Goal: Communication & Community: Participate in discussion

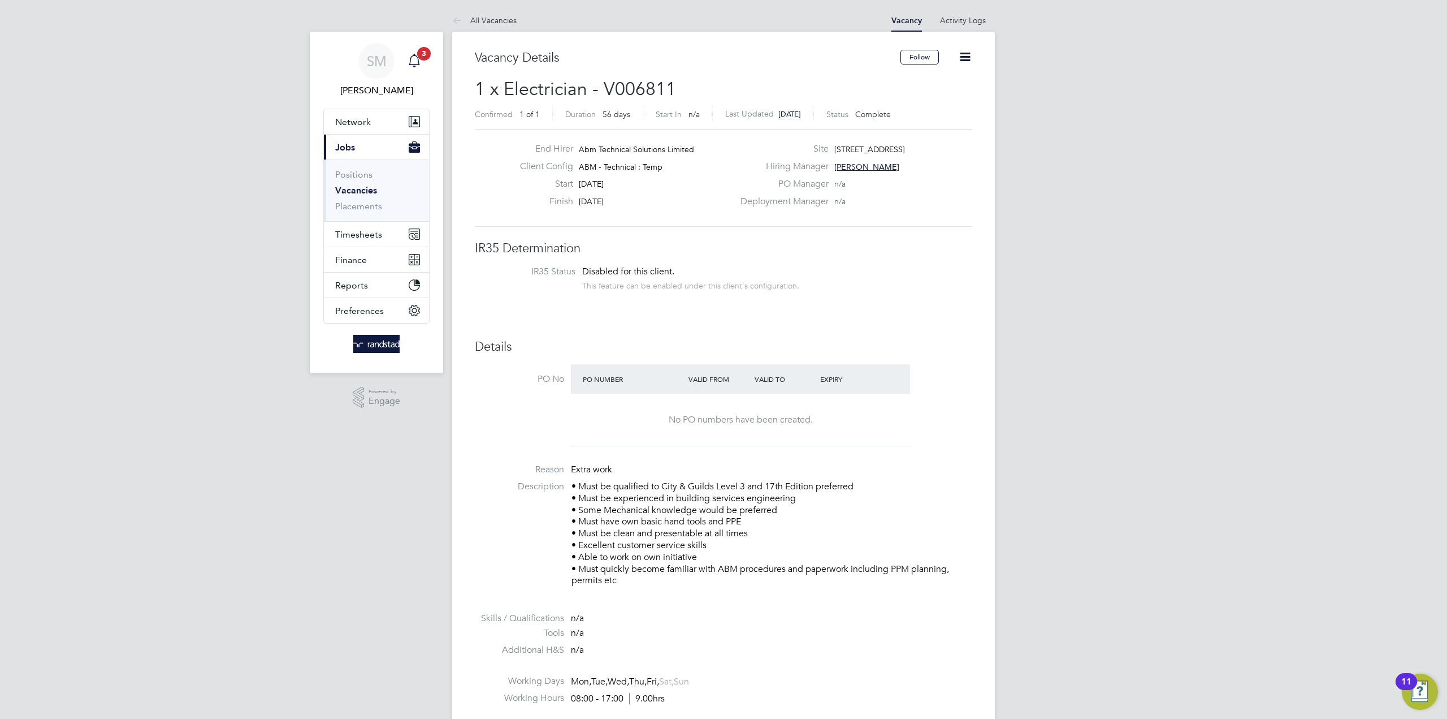
click at [412, 59] on icon "Main navigation" at bounding box center [415, 61] width 14 height 14
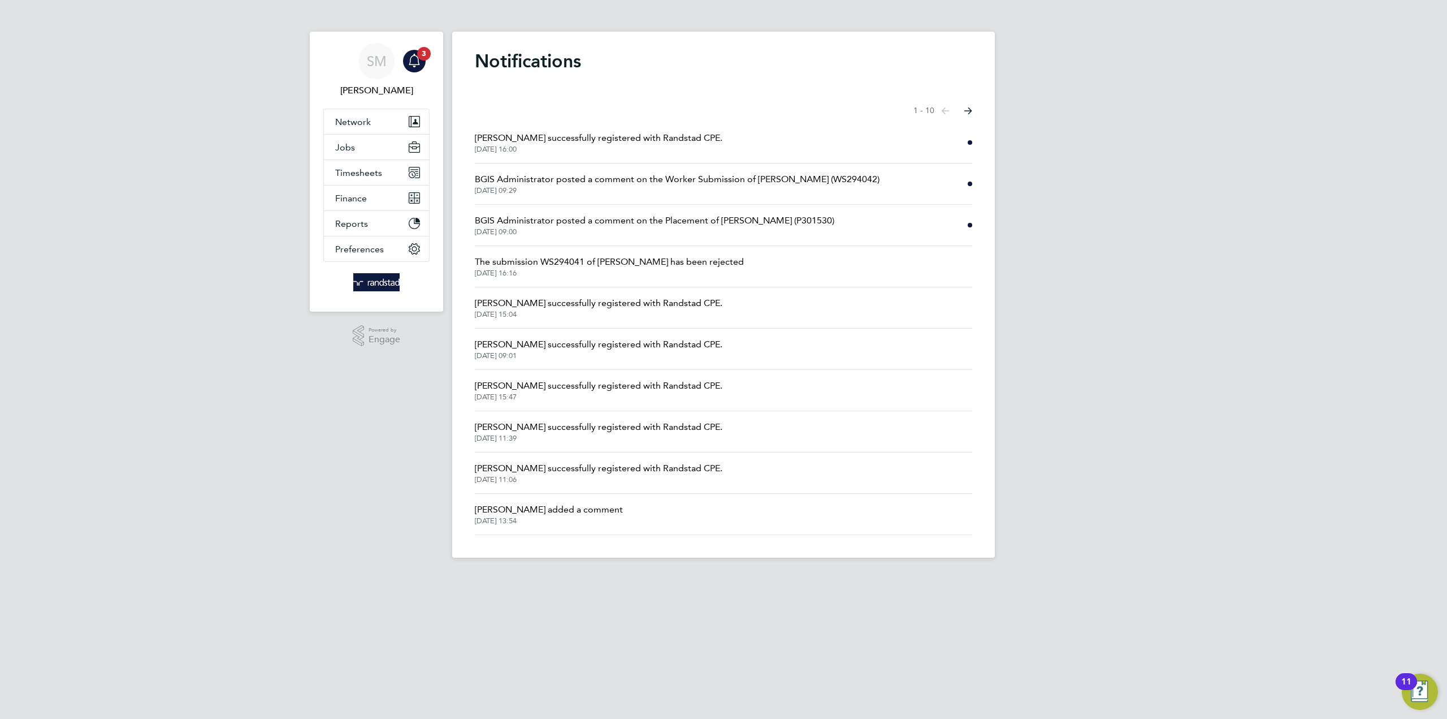
click at [619, 181] on span "BGIS Administrator posted a comment on the Worker Submission of Michal Bajewicz…" at bounding box center [677, 179] width 405 height 14
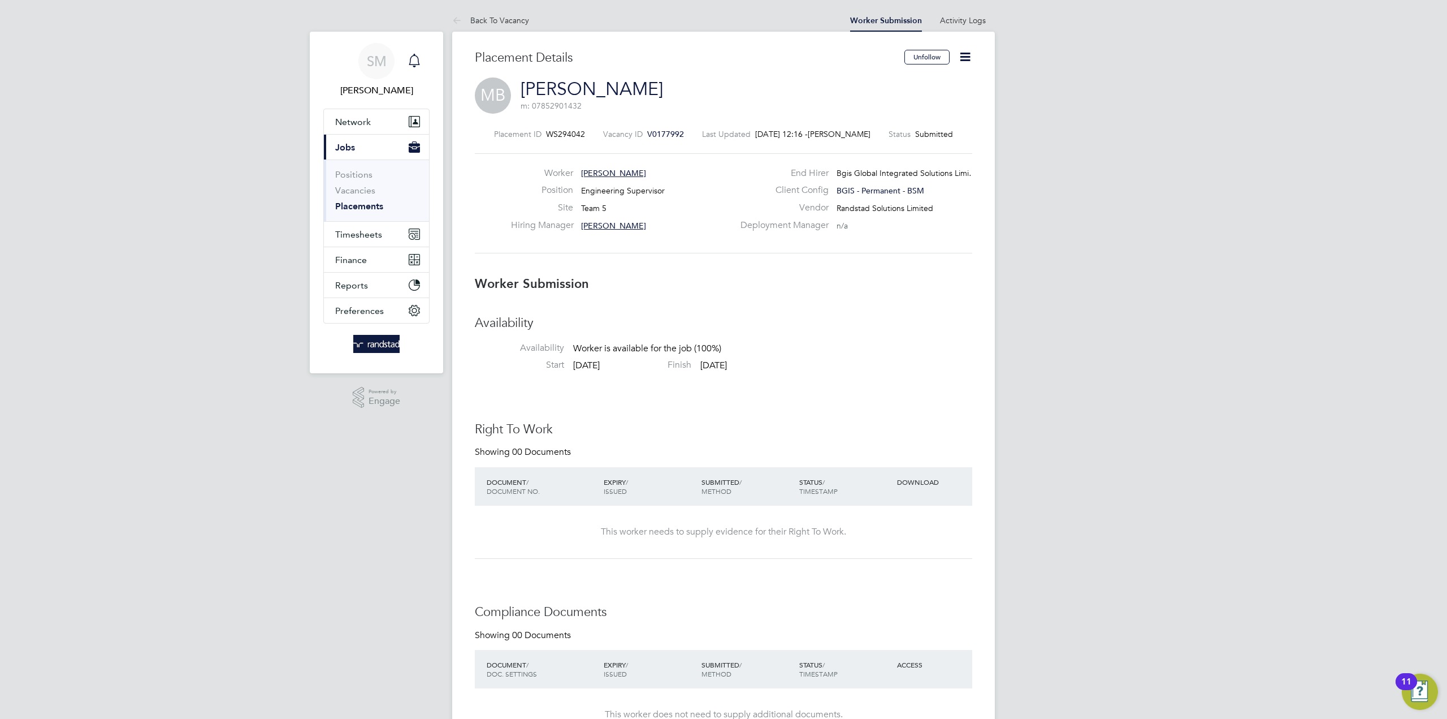
click at [418, 54] on icon "Main navigation" at bounding box center [415, 61] width 14 height 14
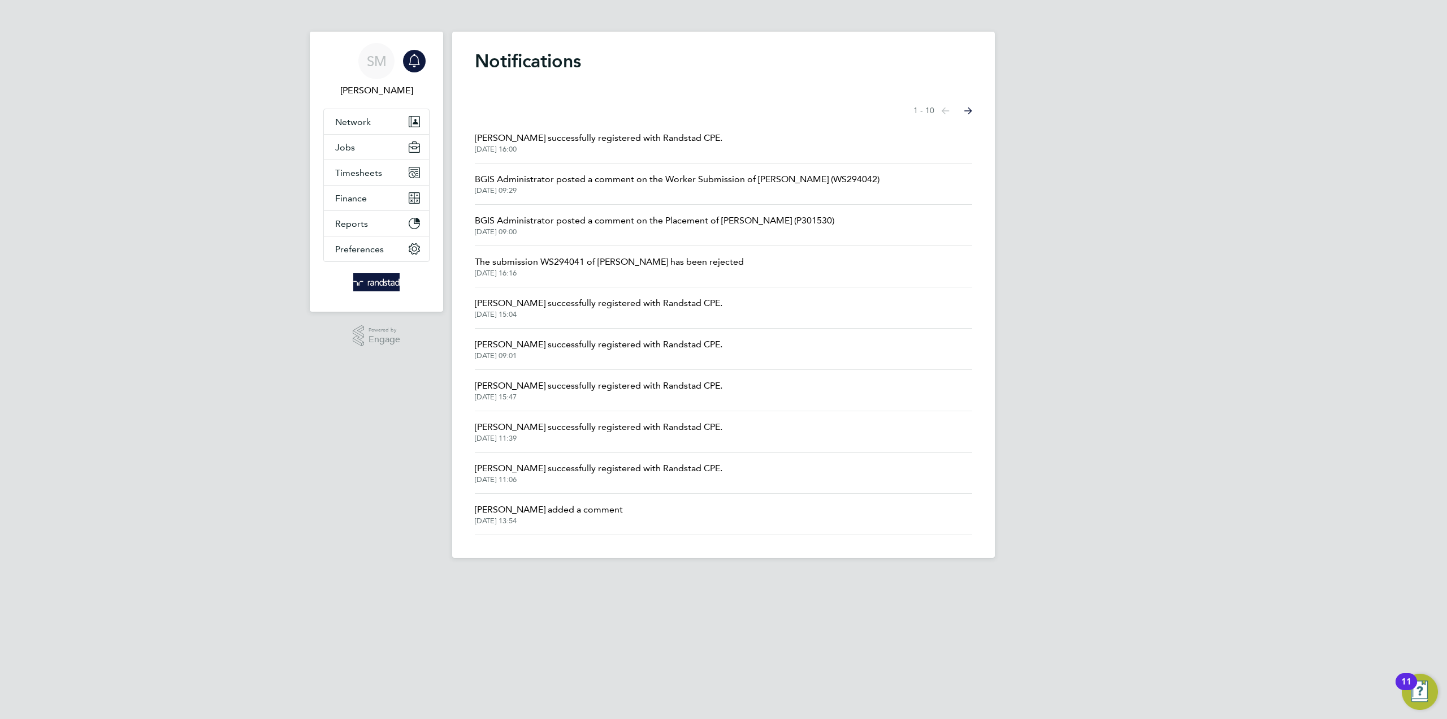
click at [648, 223] on span "BGIS Administrator posted a comment on the Placement of Steve Andrews (P301530)" at bounding box center [655, 221] width 360 height 14
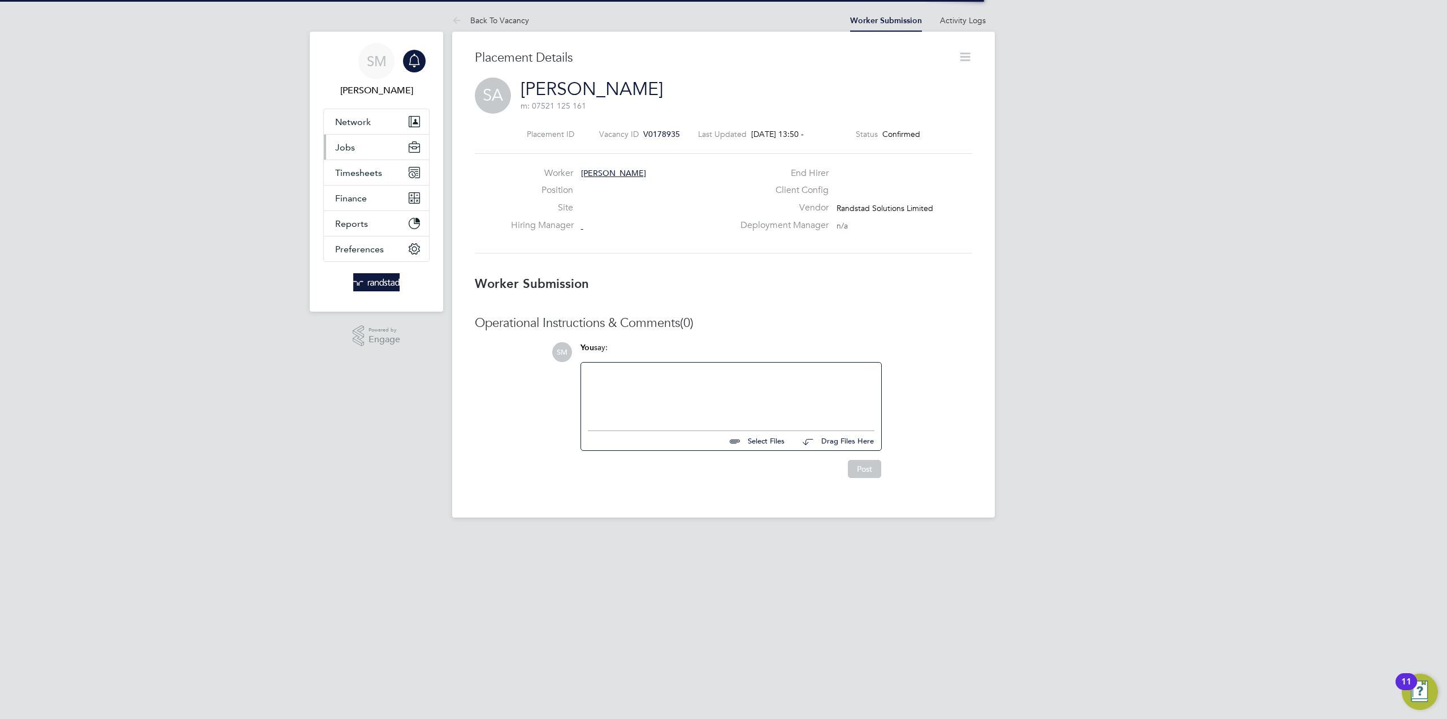
scroll to position [18, 223]
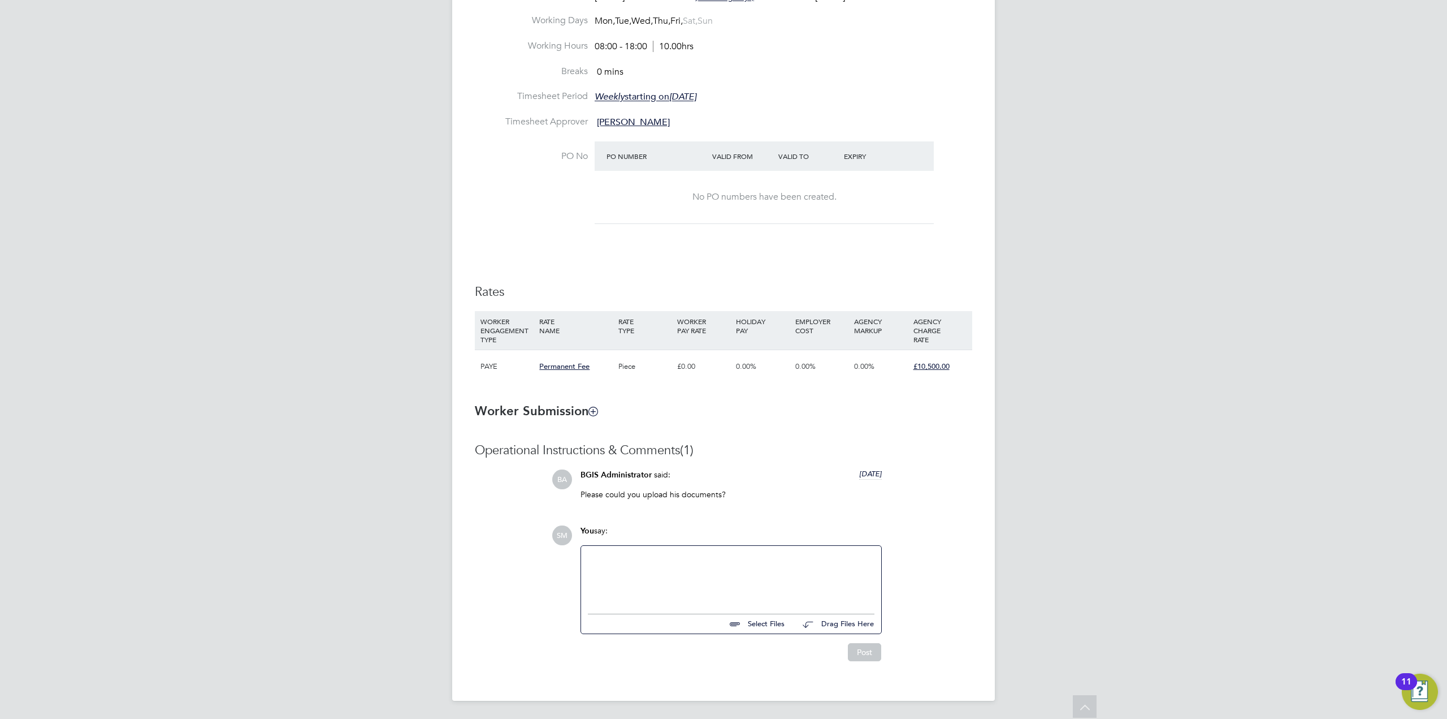
click at [763, 626] on input "file" at bounding box center [790, 622] width 170 height 16
type input "C:\fakepath\Steve Andrews Technical test.png"
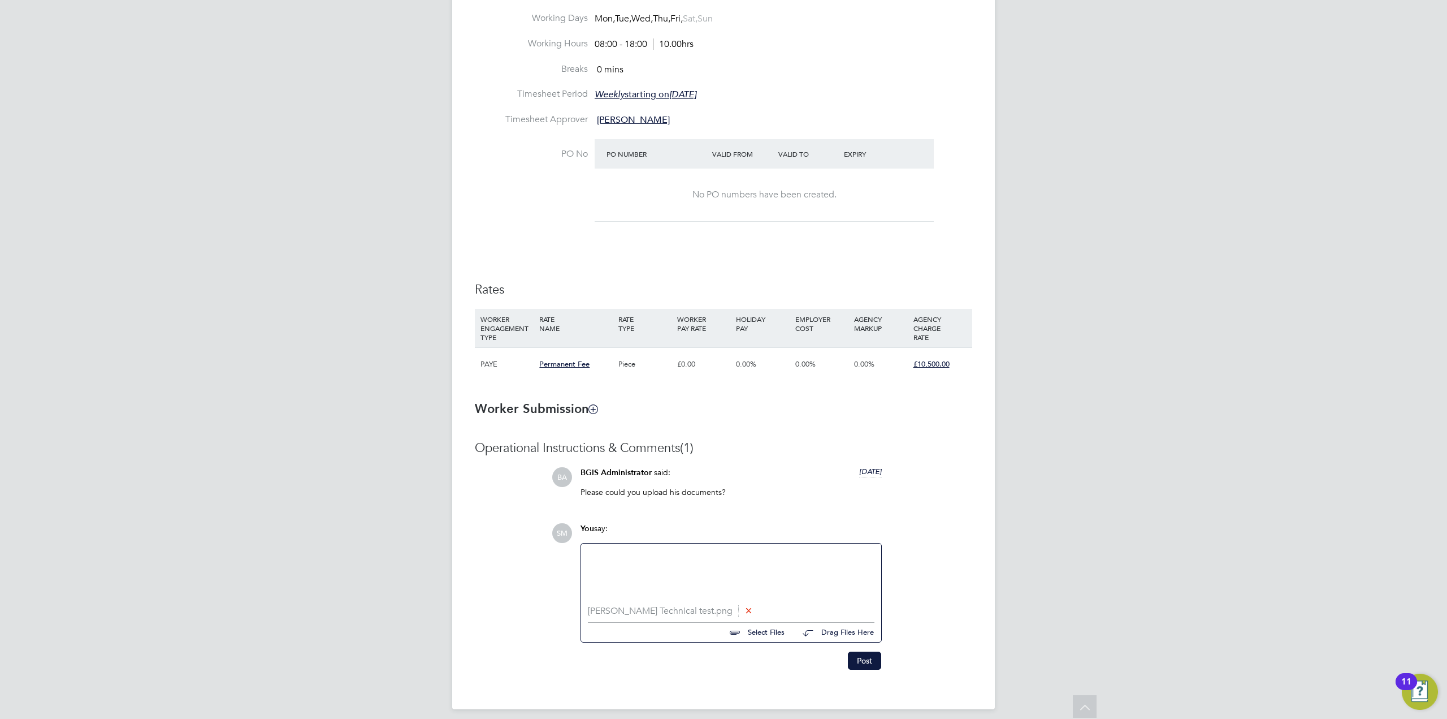
click at [761, 636] on input "file" at bounding box center [790, 631] width 170 height 16
click at [859, 665] on button "Post" at bounding box center [864, 660] width 33 height 18
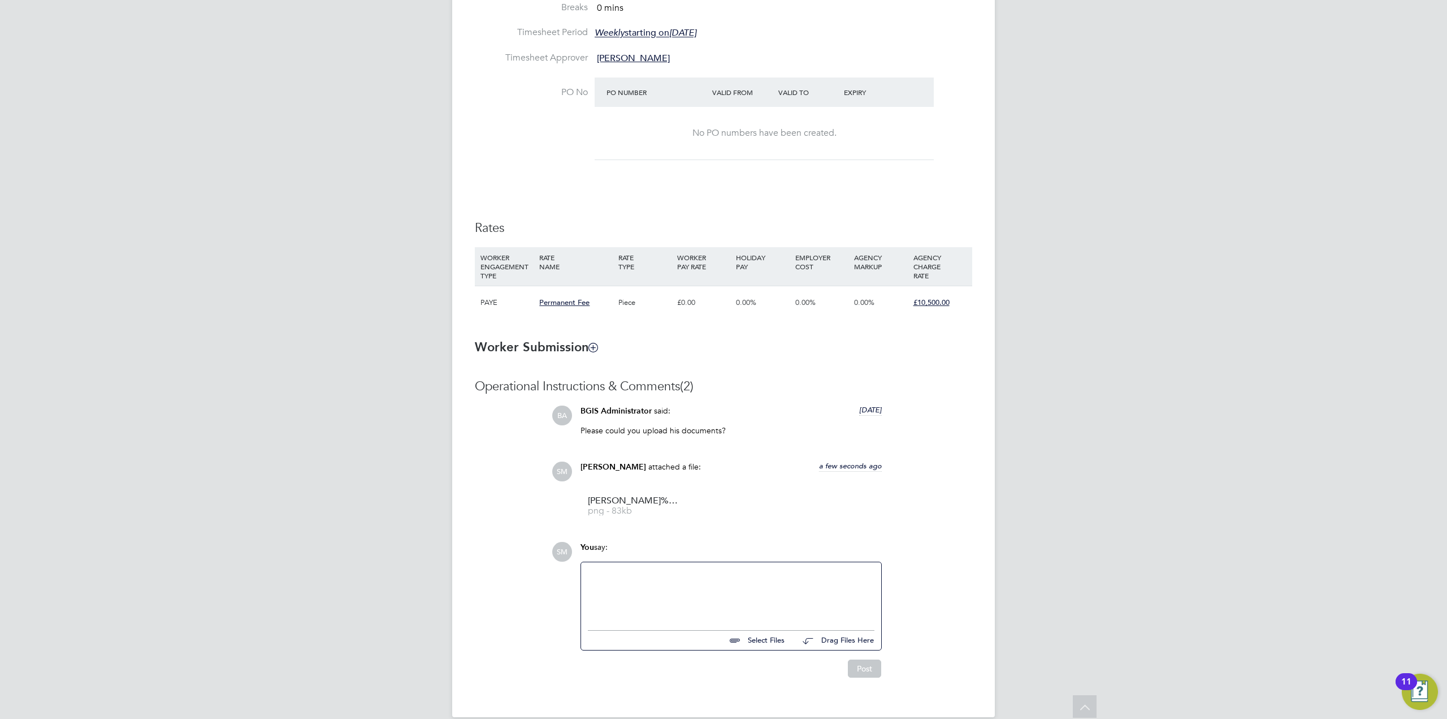
scroll to position [569, 0]
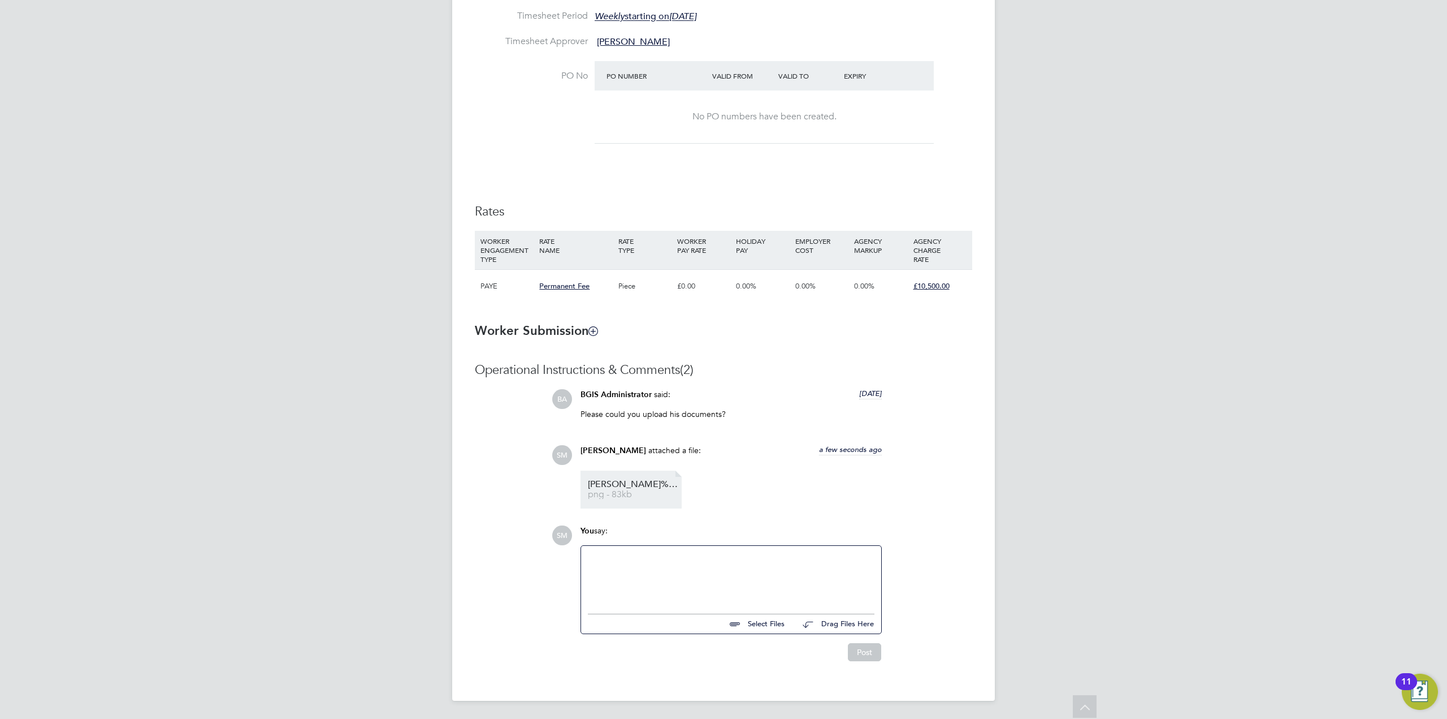
click at [619, 487] on span "Steve%20Andrews%20Technical%20test" at bounding box center [633, 484] width 90 height 8
click at [762, 623] on input "file" at bounding box center [790, 622] width 170 height 16
type input "C:\fakepath\Steve Andrews (1).docx"
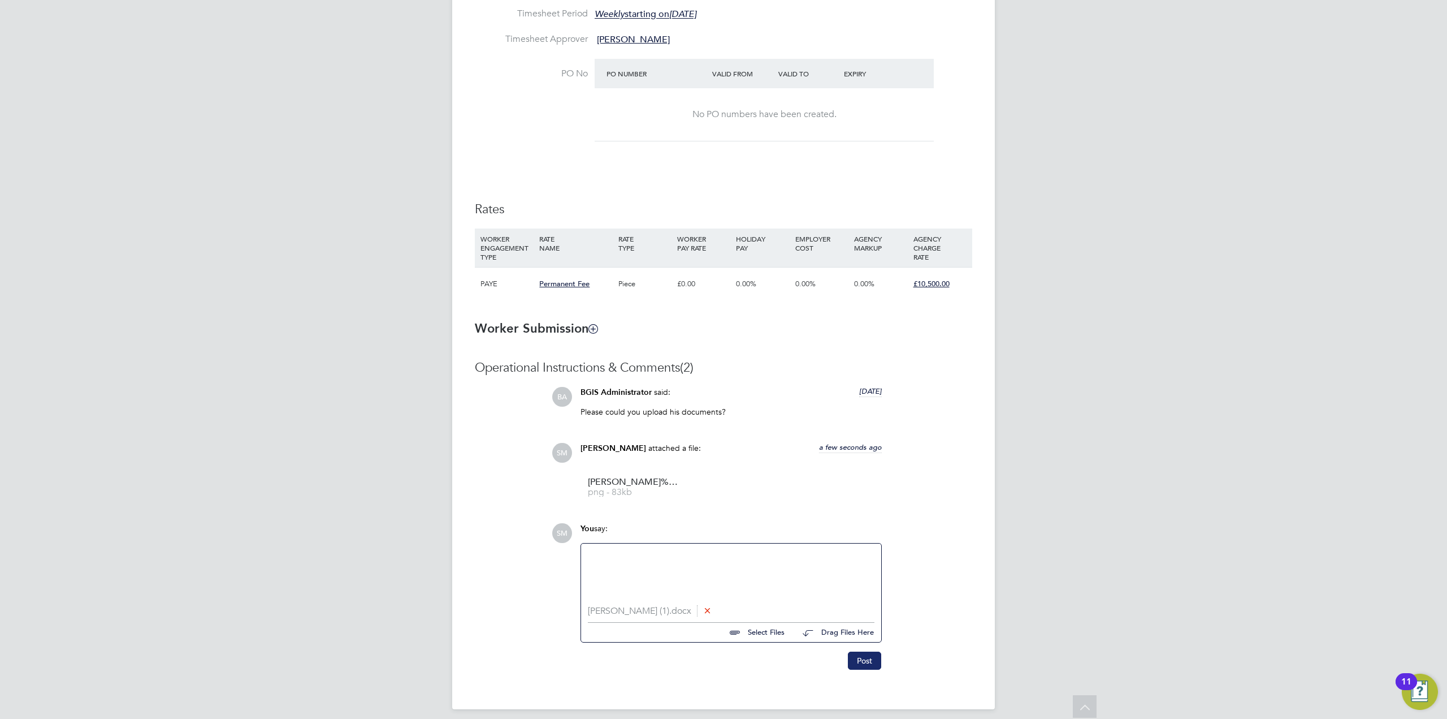
click at [871, 667] on button "Post" at bounding box center [864, 660] width 33 height 18
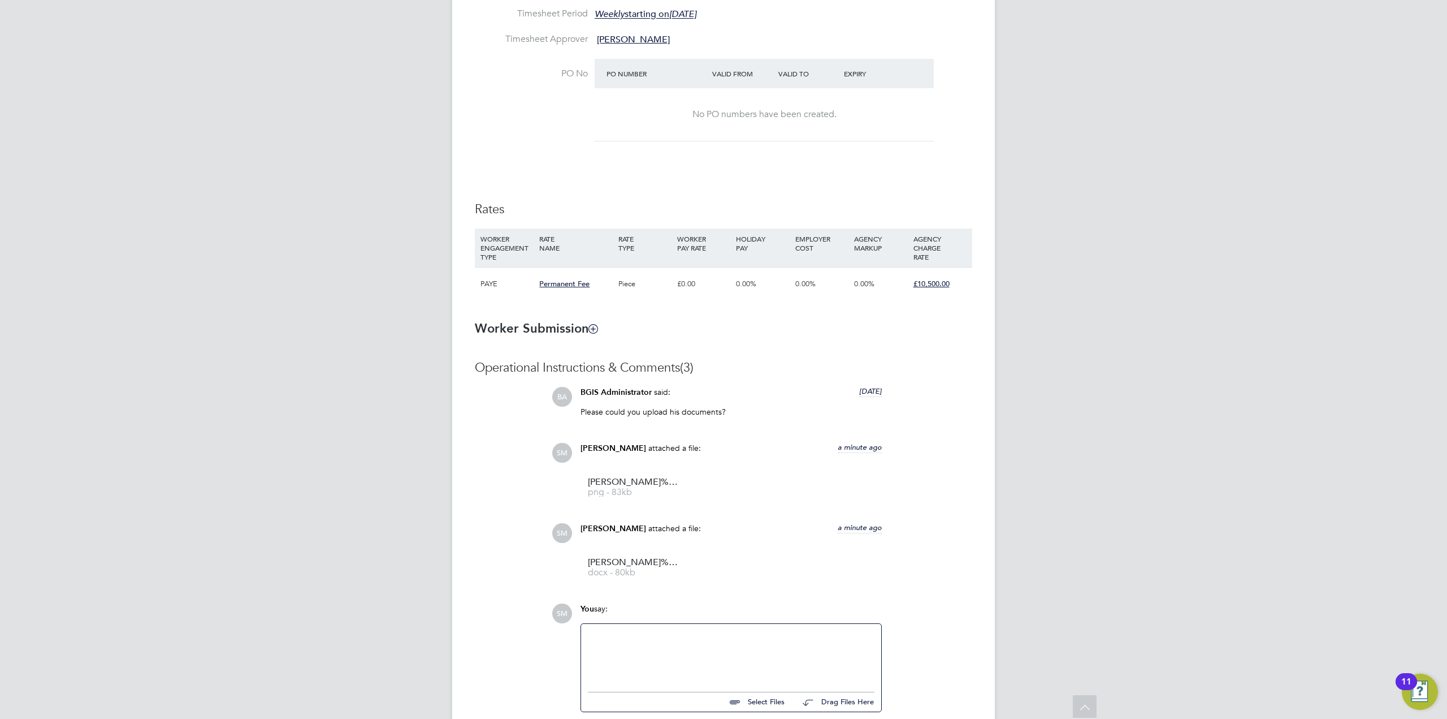
scroll to position [0, 0]
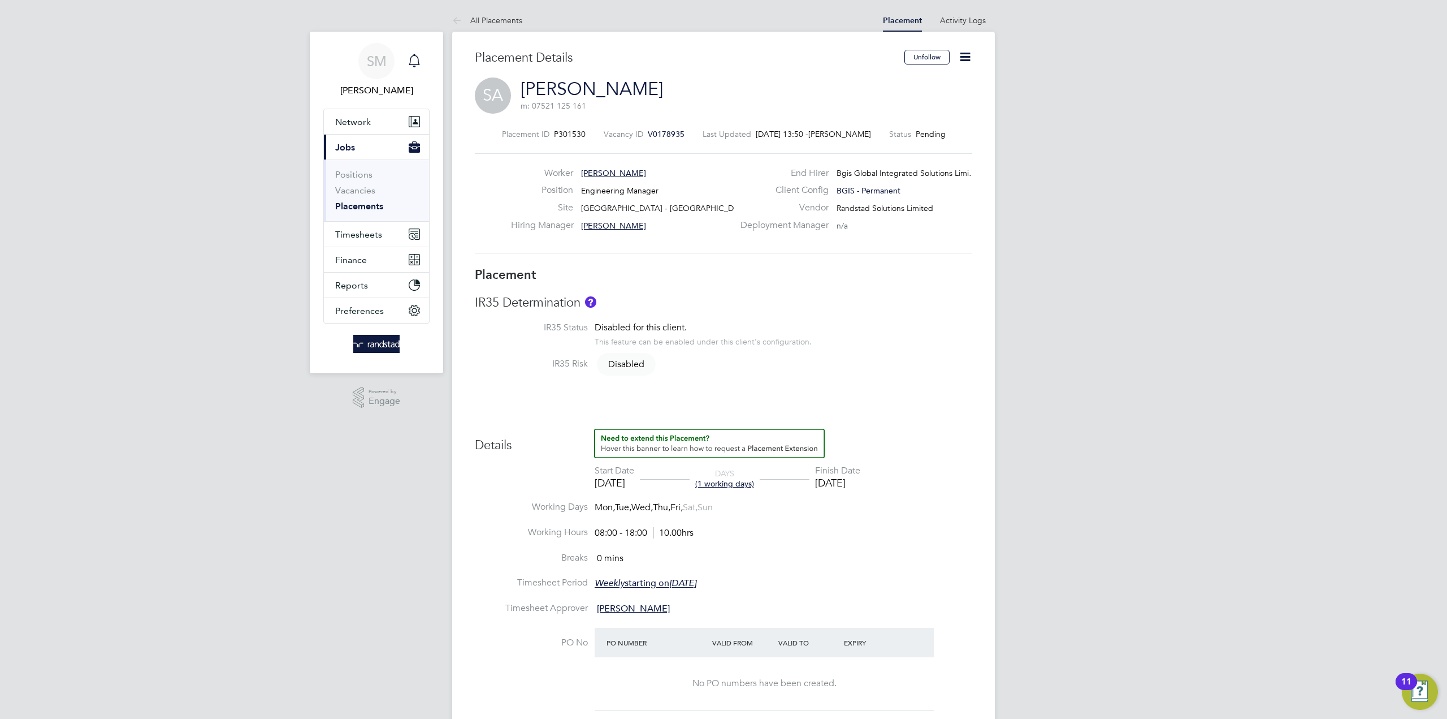
click at [411, 58] on icon "Main navigation" at bounding box center [415, 61] width 14 height 14
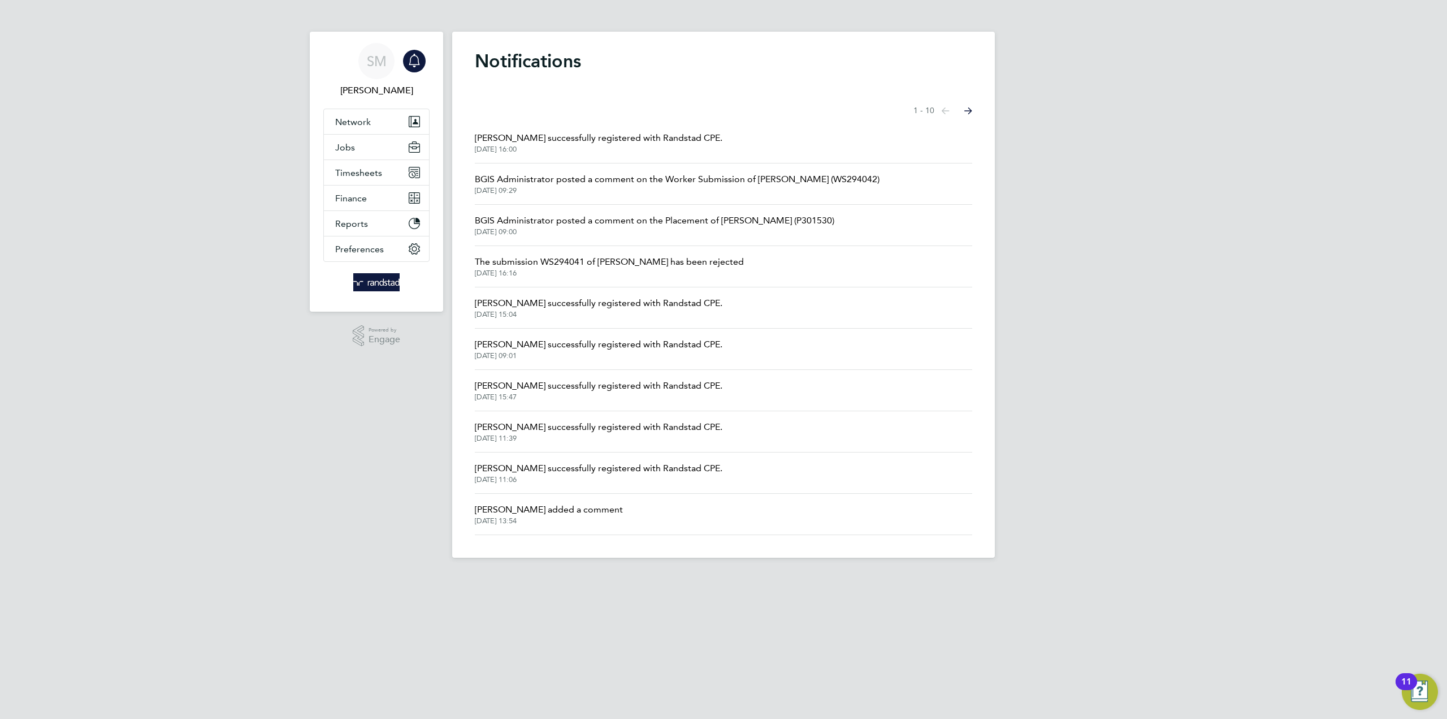
click at [590, 140] on span "Adam Janes successfully registered with Randstad CPE." at bounding box center [599, 138] width 248 height 14
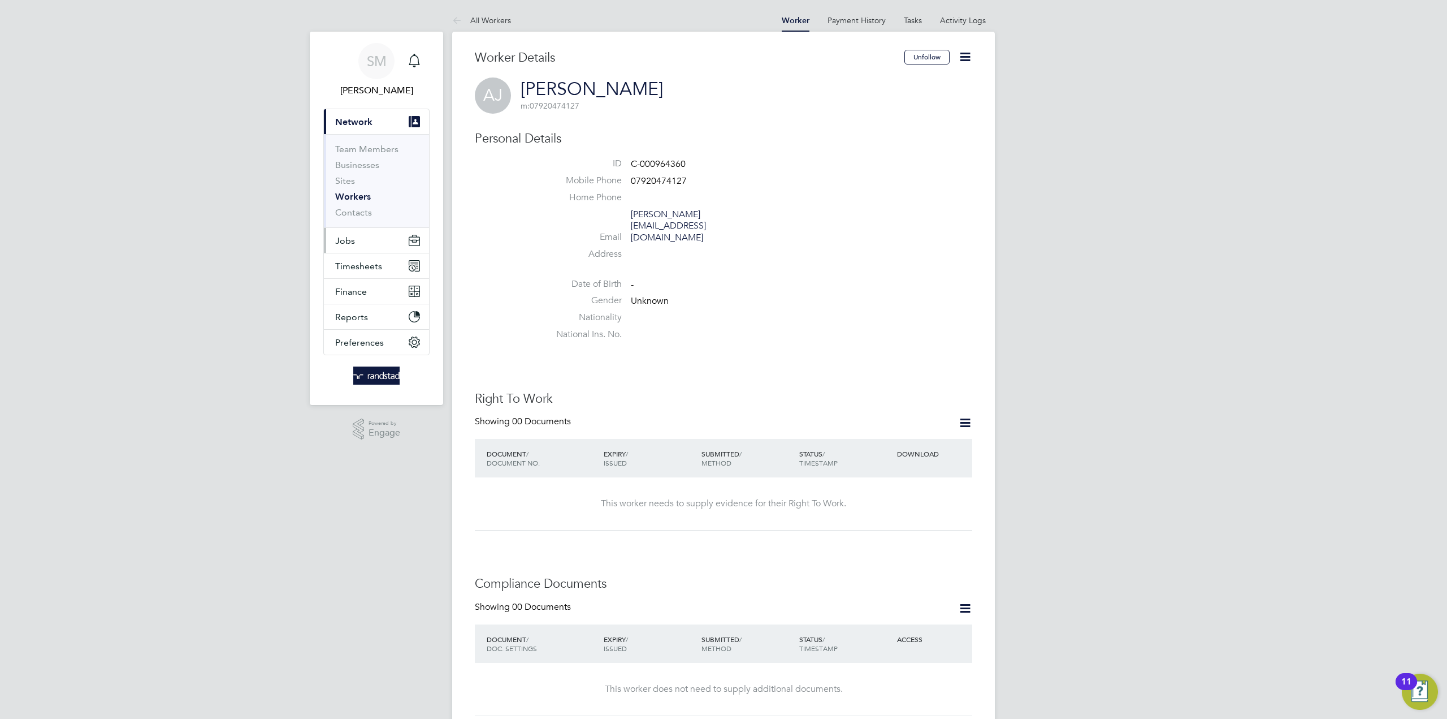
click at [351, 242] on span "Jobs" at bounding box center [345, 240] width 20 height 11
click at [359, 191] on link "Vacancies" at bounding box center [355, 190] width 40 height 11
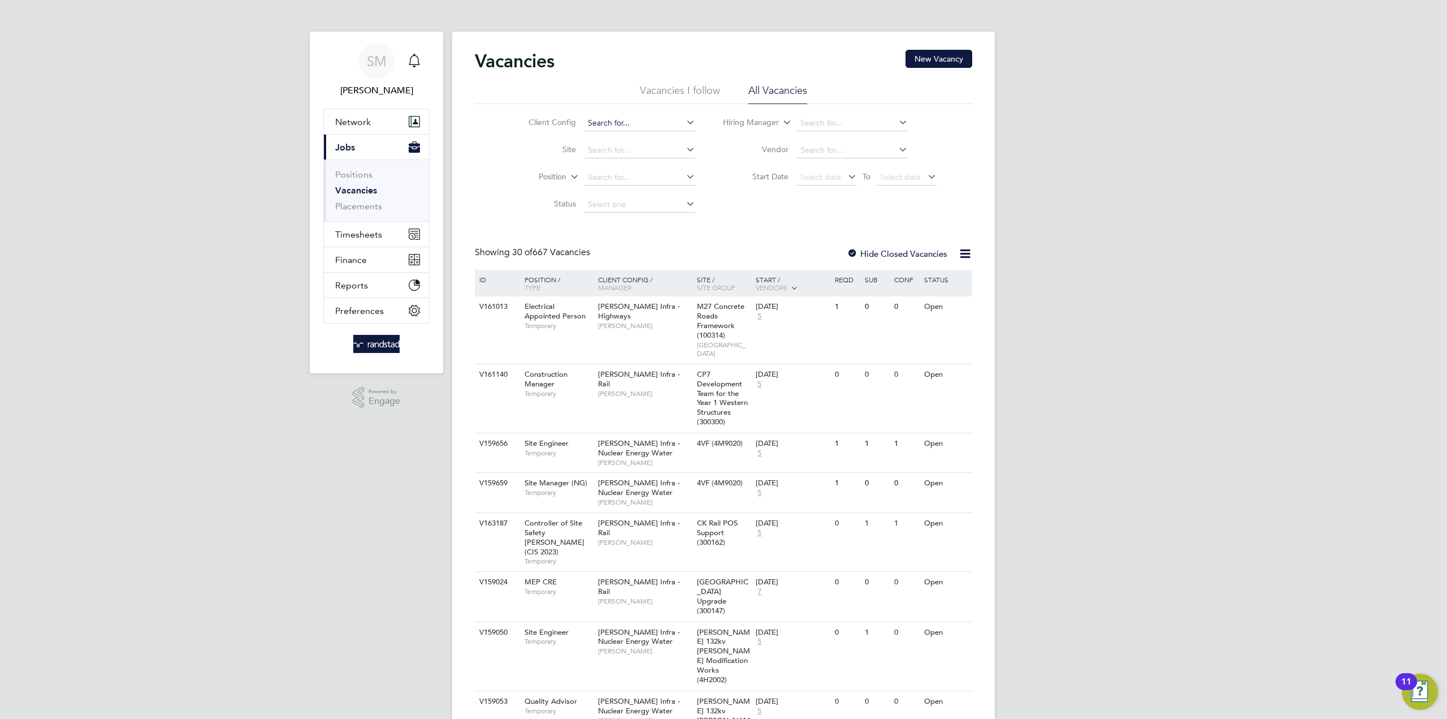
click at [656, 124] on input at bounding box center [639, 123] width 111 height 16
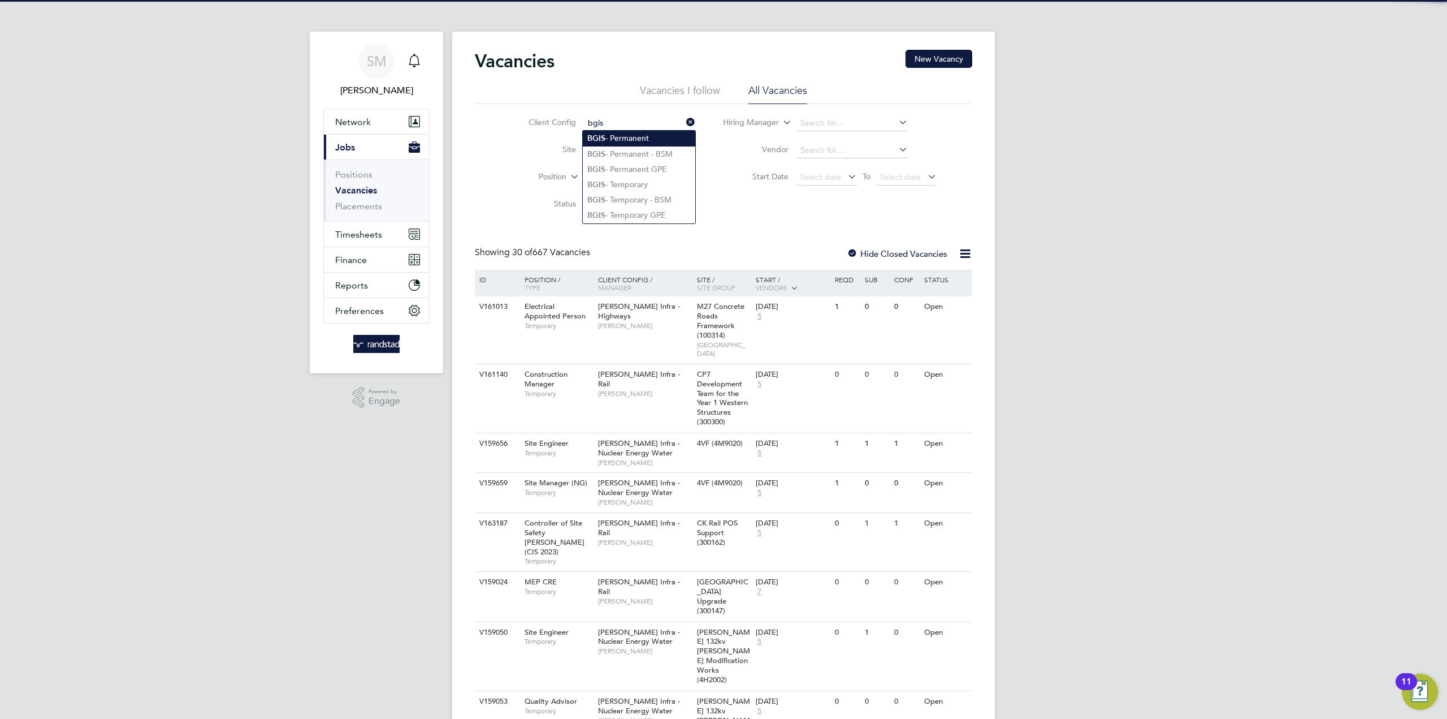
click at [629, 141] on li "BGIS - Permanent" at bounding box center [639, 138] width 113 height 15
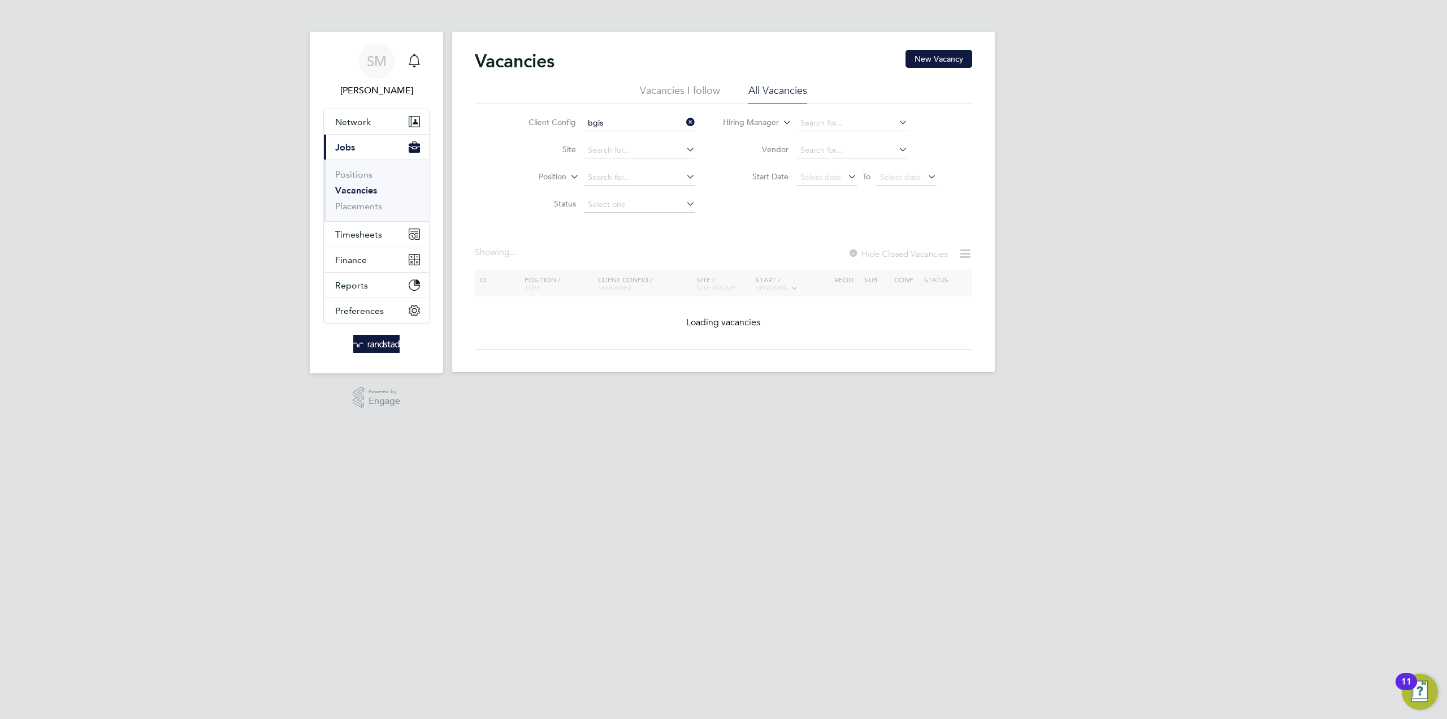
type input "BGIS - Permanent"
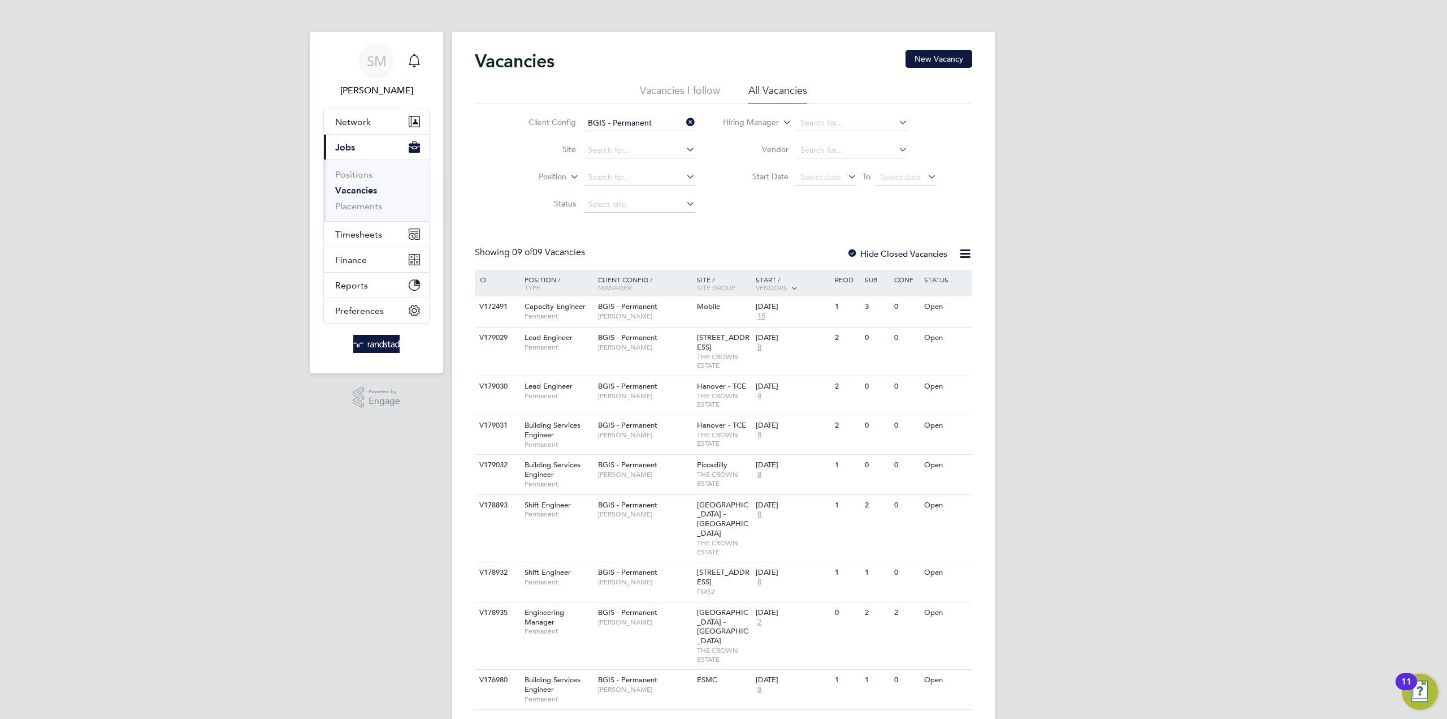
click at [662, 121] on input "BGIS - Permanent" at bounding box center [639, 123] width 111 height 16
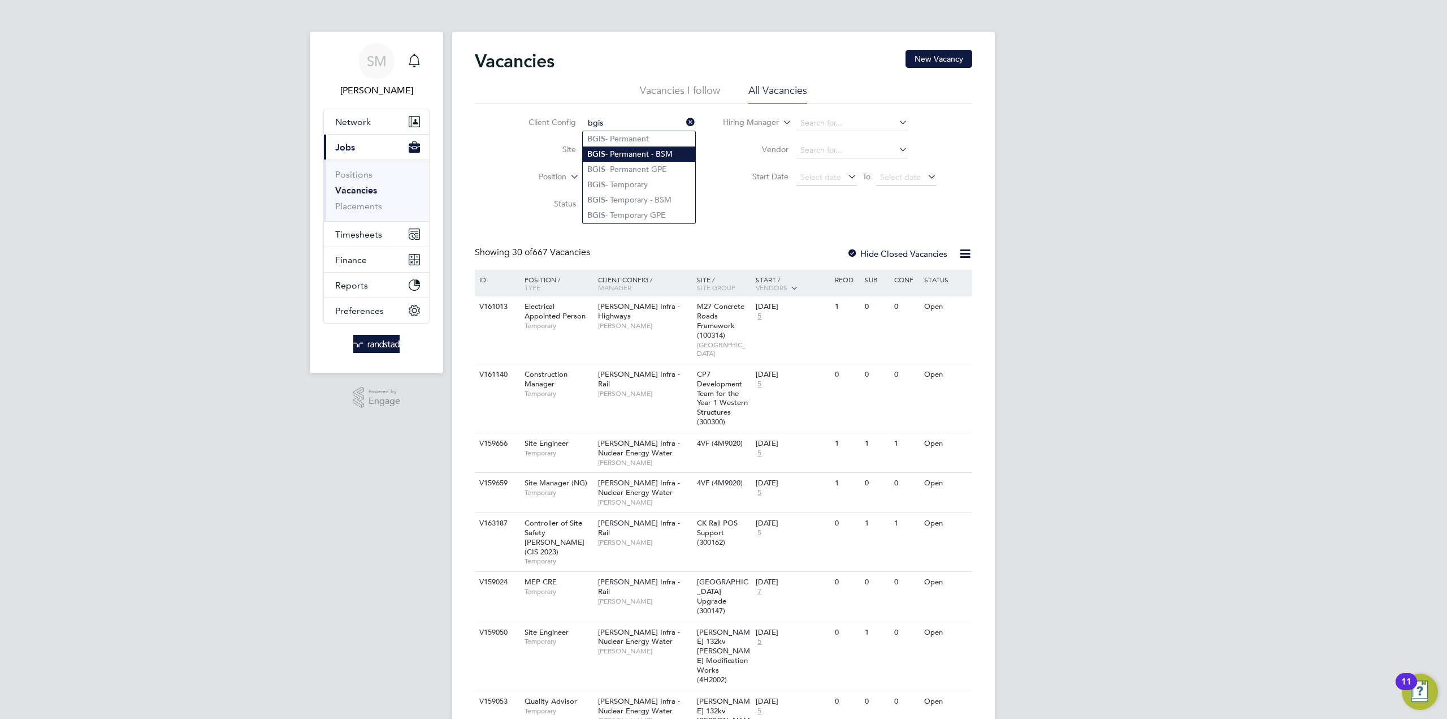
click at [644, 155] on li "BGIS - Permanent - BSM" at bounding box center [639, 153] width 113 height 15
type input "BGIS - Permanent - BSM"
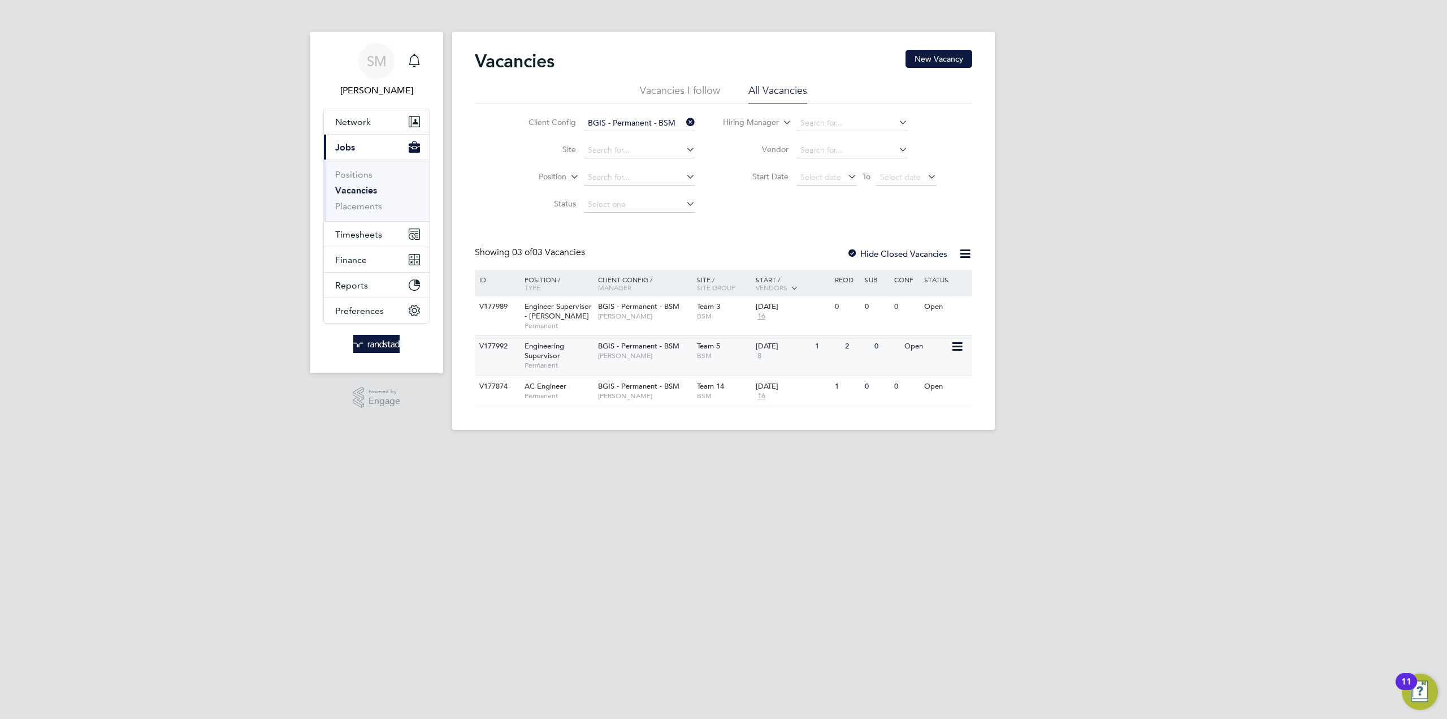
click at [545, 356] on span "Engineering Supervisor" at bounding box center [545, 350] width 40 height 19
